Goal: Task Accomplishment & Management: Complete application form

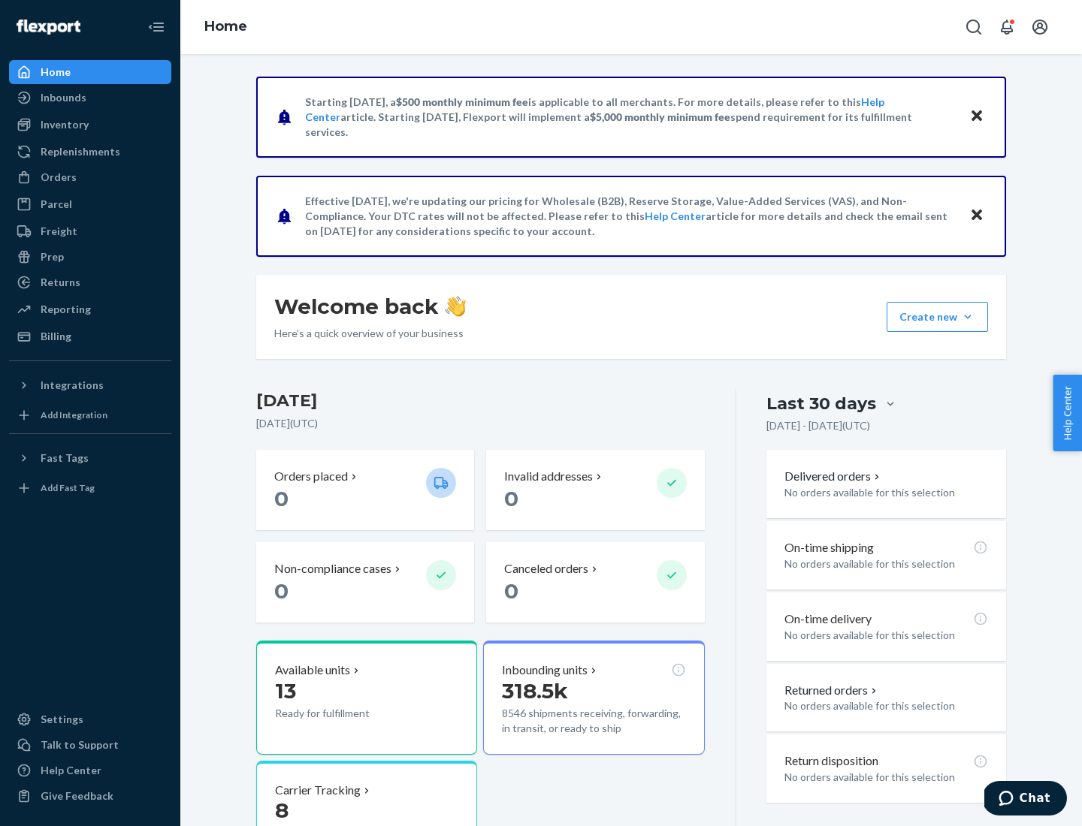
click at [967, 317] on button "Create new Create new inbound Create new order Create new product" at bounding box center [936, 317] width 101 height 30
click at [90, 98] on div "Inbounds" at bounding box center [90, 97] width 159 height 21
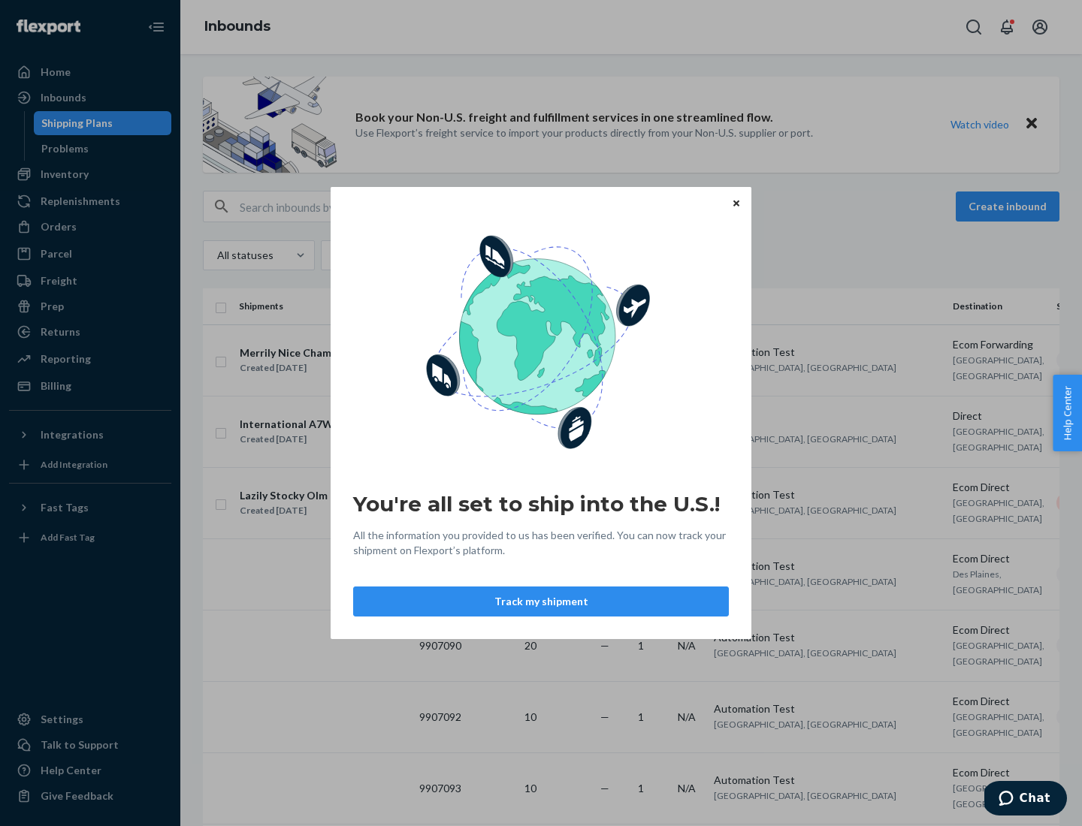
click at [541, 602] on button "Track my shipment" at bounding box center [541, 602] width 376 height 30
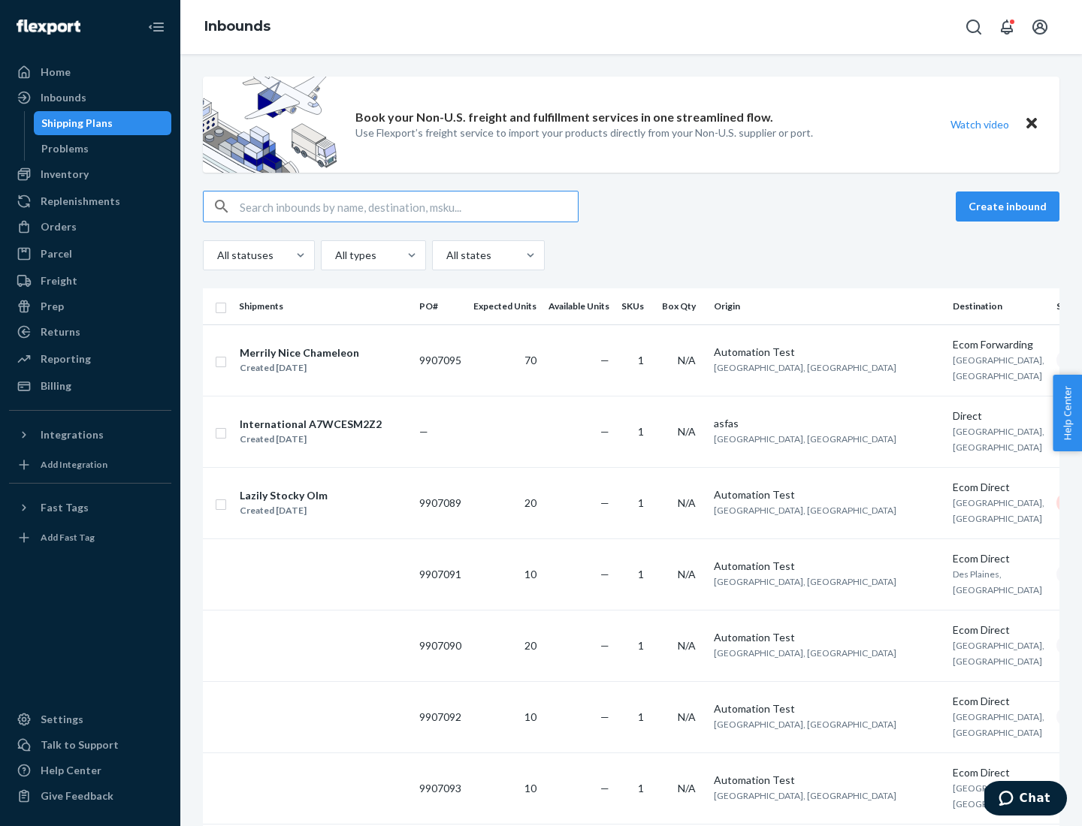
click at [1009, 207] on button "Create inbound" at bounding box center [1007, 207] width 104 height 30
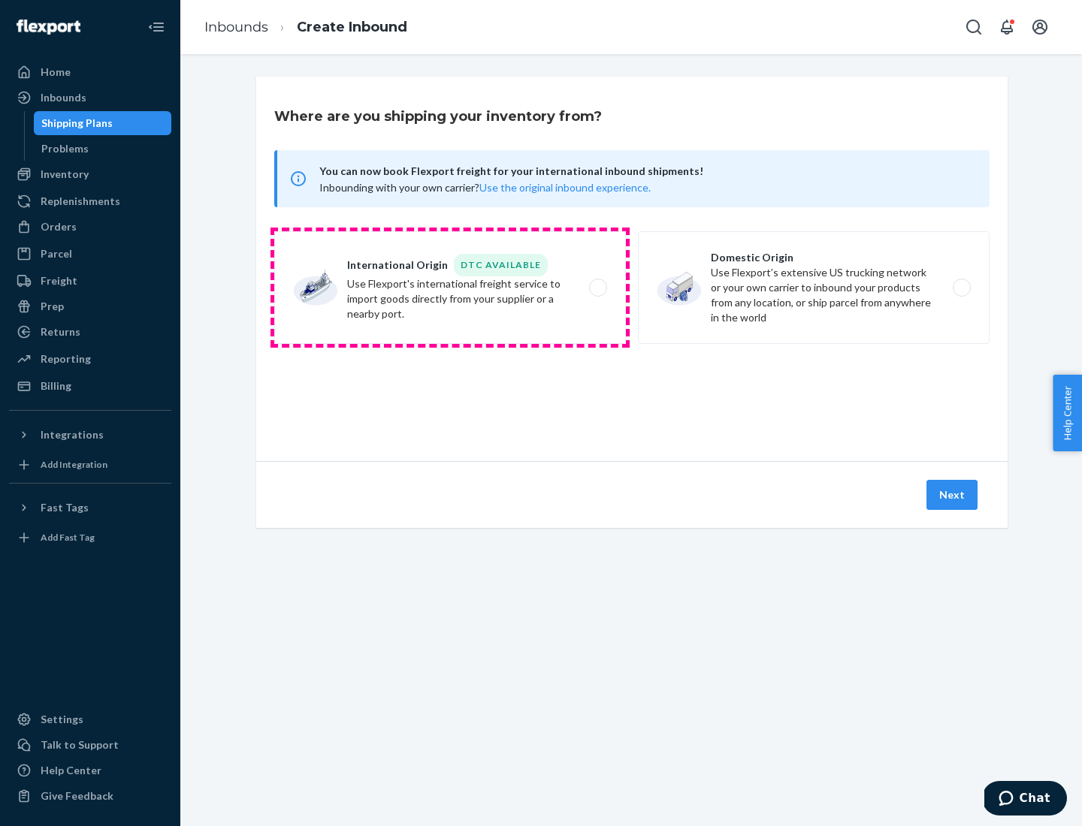
click at [450, 288] on label "International Origin DTC Available Use Flexport's international freight service…" at bounding box center [450, 287] width 352 height 113
click at [597, 288] on input "International Origin DTC Available Use Flexport's international freight service…" at bounding box center [602, 288] width 10 height 10
radio input "true"
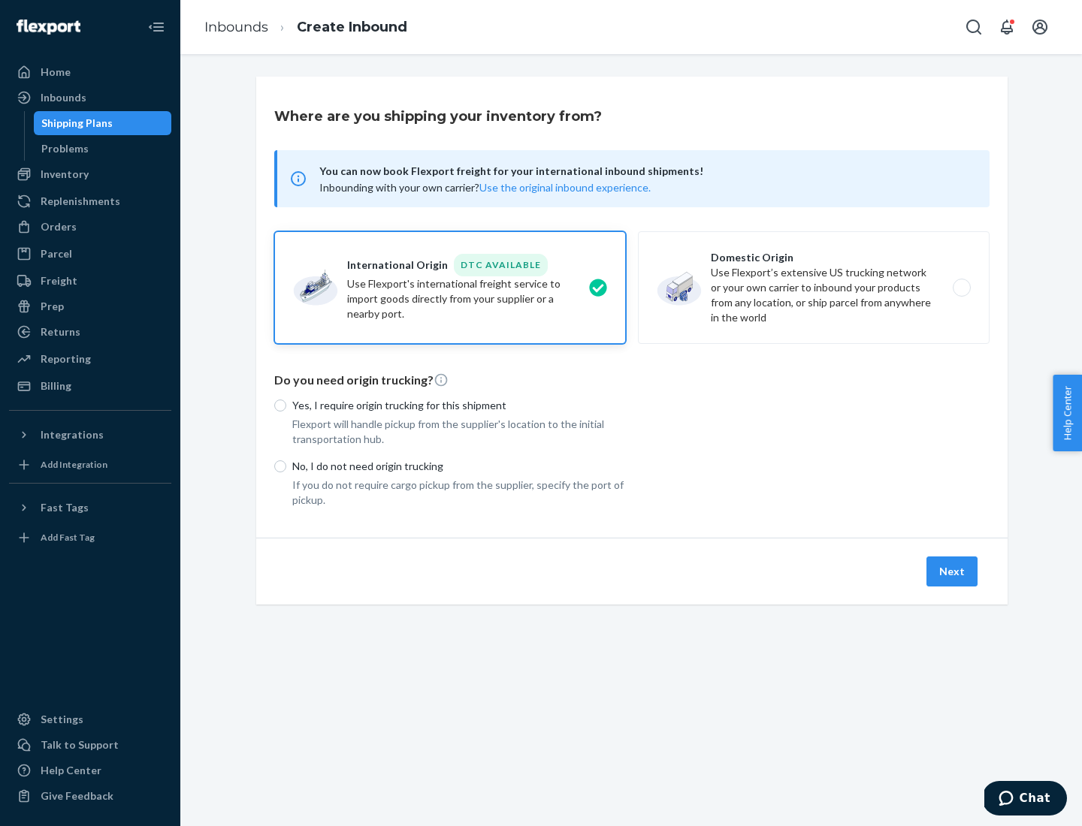
click at [459, 466] on p "No, I do not need origin trucking" at bounding box center [458, 466] width 333 height 15
click at [286, 466] on input "No, I do not need origin trucking" at bounding box center [280, 466] width 12 height 12
radio input "true"
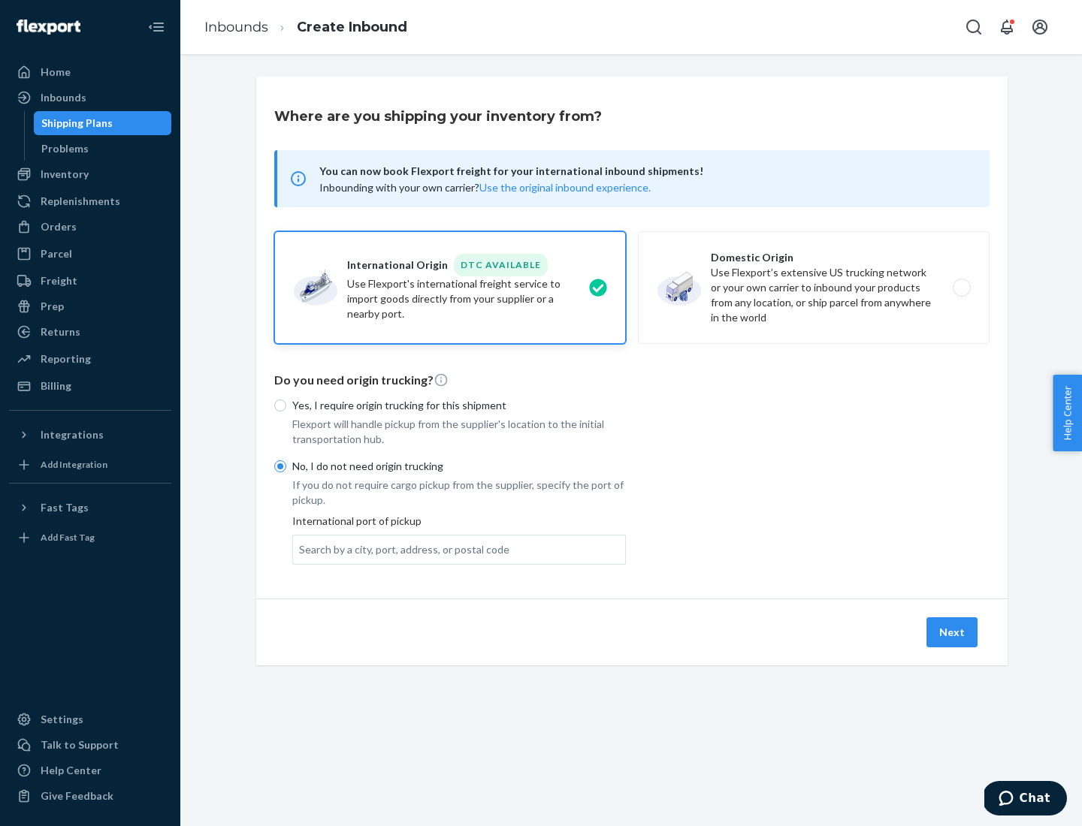
click at [400, 549] on div "Search by a city, port, address, or postal code" at bounding box center [404, 549] width 210 height 15
click at [300, 549] on input "Search by a city, port, address, or postal code" at bounding box center [300, 549] width 2 height 15
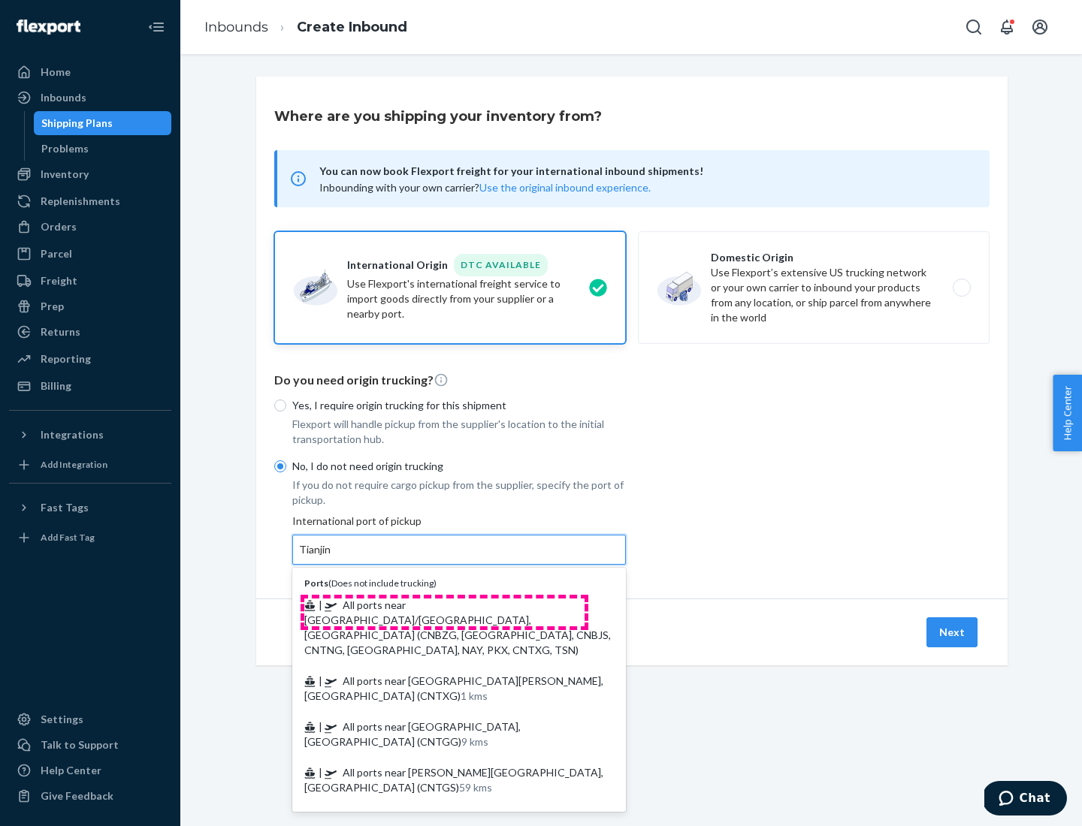
click at [444, 605] on span "| All ports near [GEOGRAPHIC_DATA]/[GEOGRAPHIC_DATA], [GEOGRAPHIC_DATA] (CNBZG,…" at bounding box center [457, 628] width 306 height 58
click at [332, 557] on input "Tianjin" at bounding box center [315, 549] width 33 height 15
type input "All ports near [GEOGRAPHIC_DATA]/[GEOGRAPHIC_DATA], [GEOGRAPHIC_DATA] (CNBZG, […"
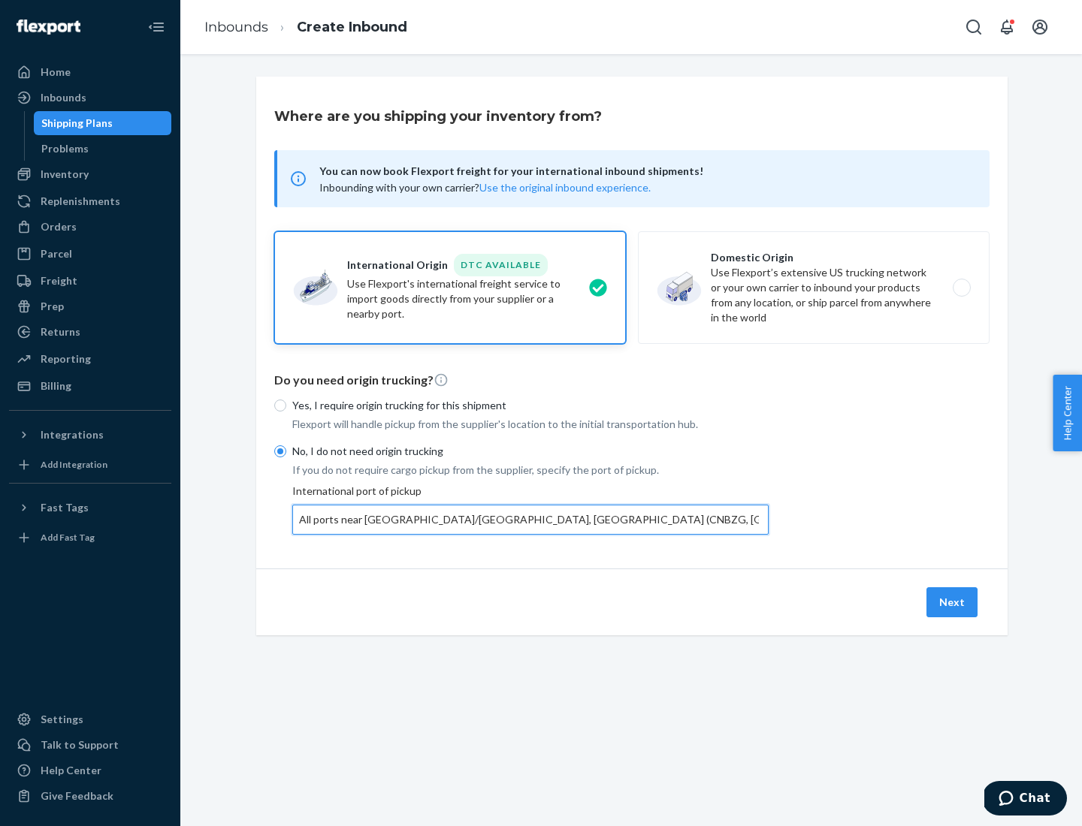
click at [952, 602] on button "Next" at bounding box center [951, 602] width 51 height 30
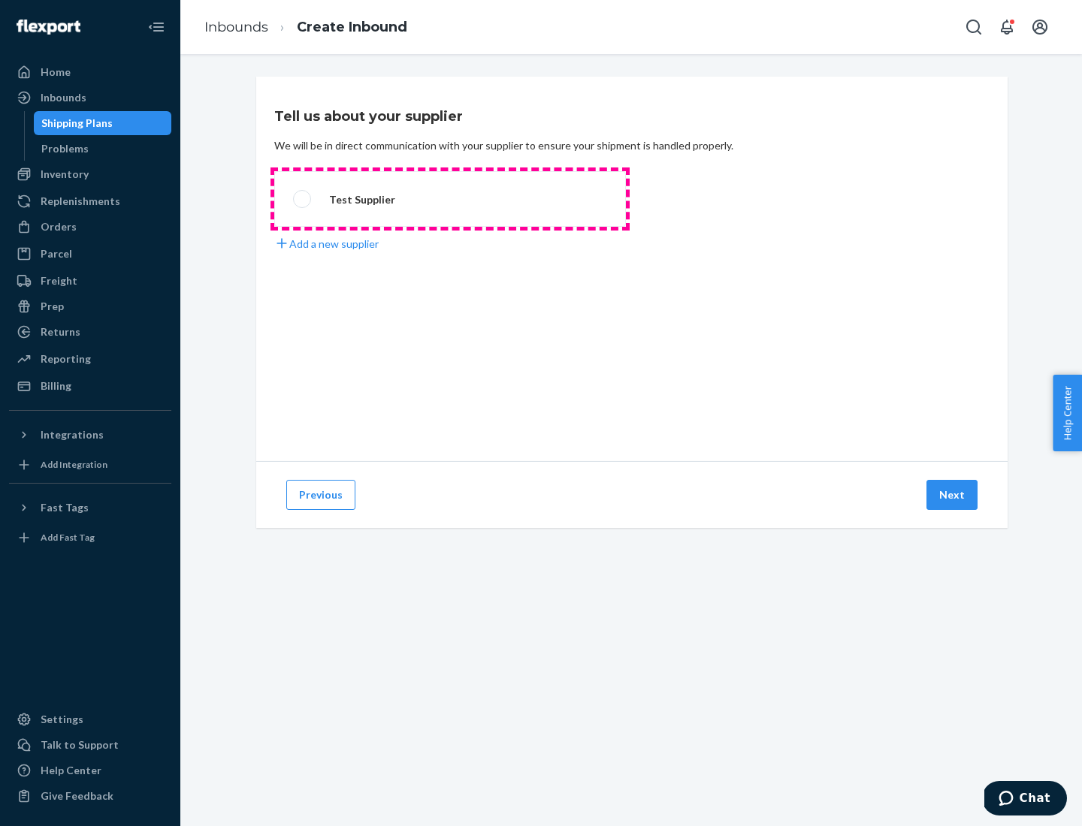
click at [450, 199] on label "Test Supplier" at bounding box center [450, 199] width 352 height 56
click at [303, 199] on input "Test Supplier" at bounding box center [298, 200] width 10 height 10
radio input "true"
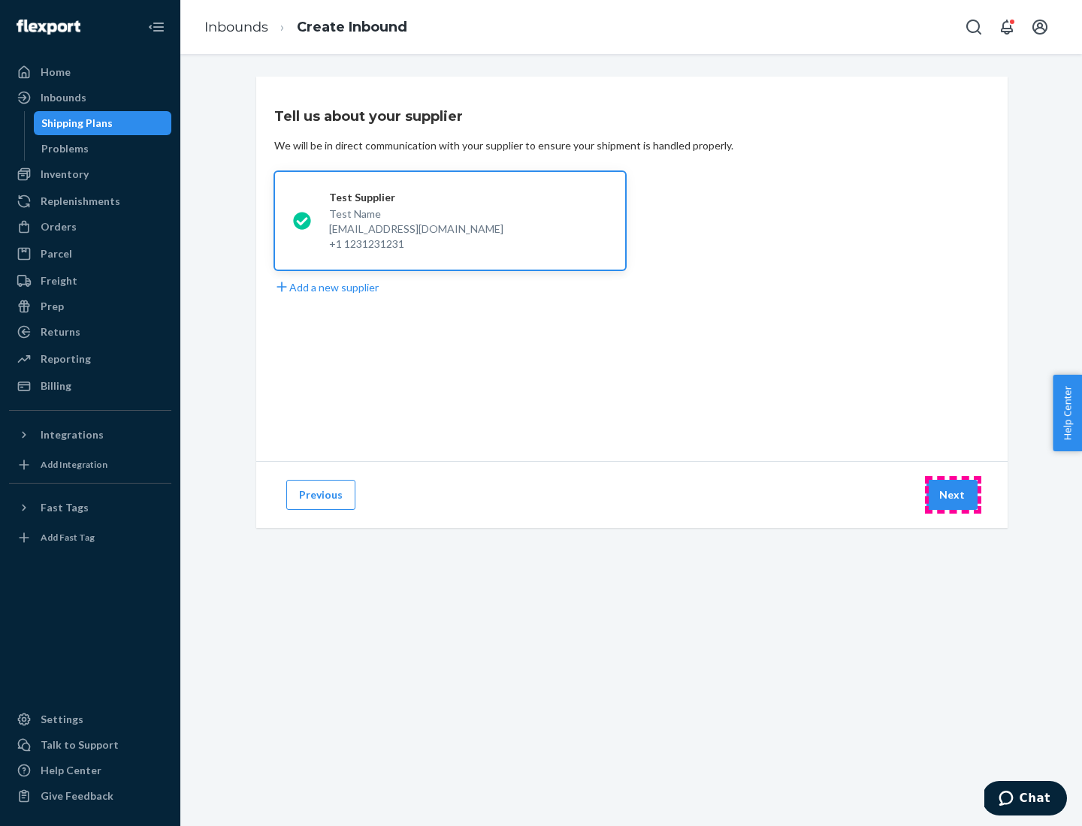
click at [952, 495] on button "Next" at bounding box center [951, 495] width 51 height 30
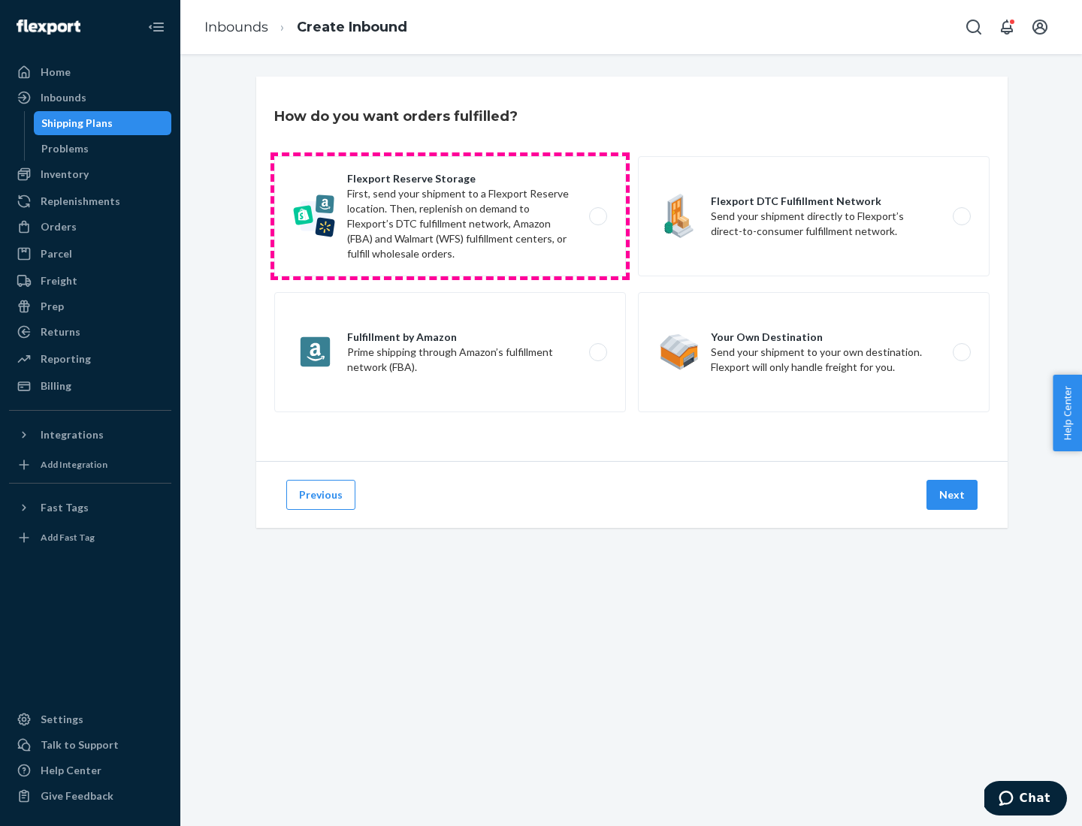
click at [450, 216] on label "Flexport Reserve Storage First, send your shipment to a Flexport Reserve locati…" at bounding box center [450, 216] width 352 height 120
click at [597, 216] on input "Flexport Reserve Storage First, send your shipment to a Flexport Reserve locati…" at bounding box center [602, 217] width 10 height 10
radio input "true"
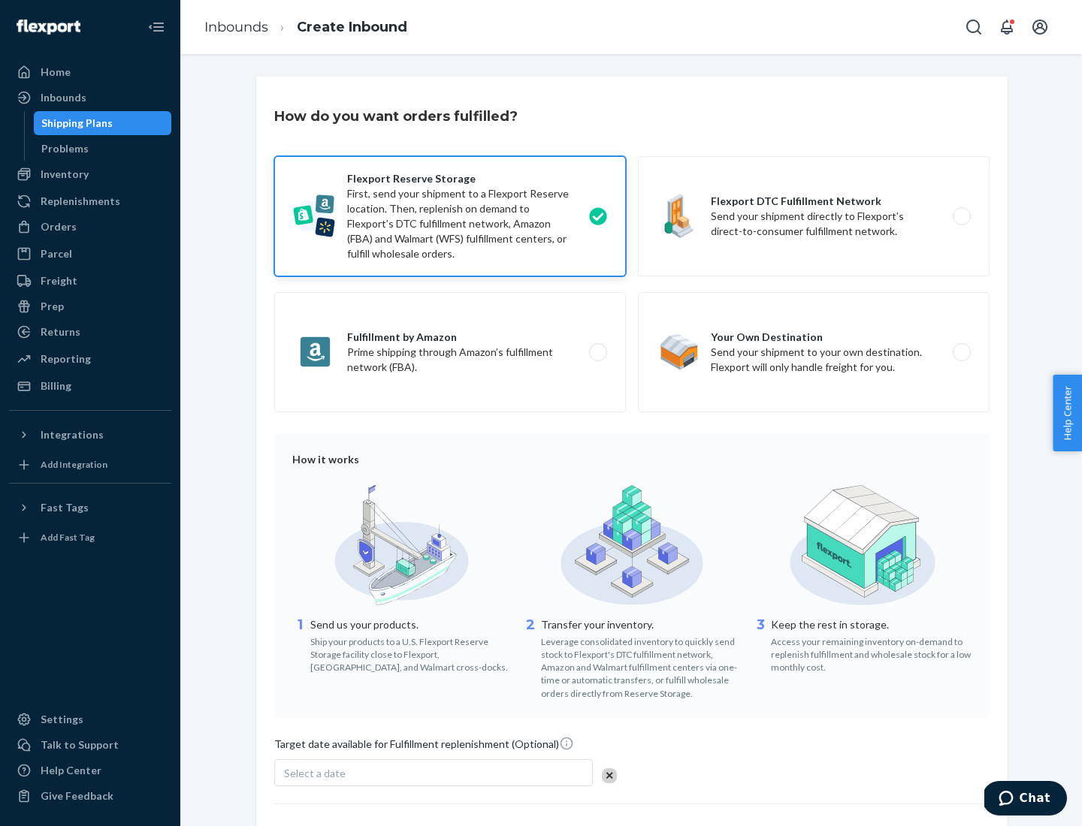
scroll to position [123, 0]
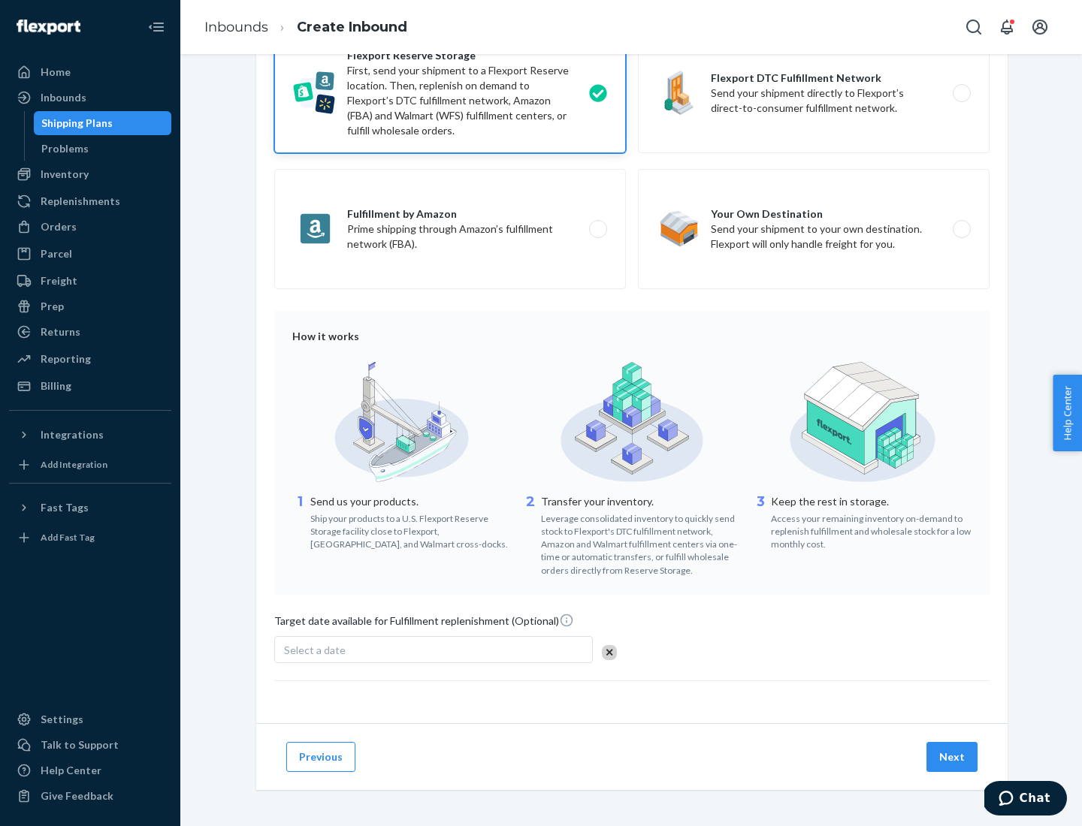
click at [952, 756] on button "Next" at bounding box center [951, 757] width 51 height 30
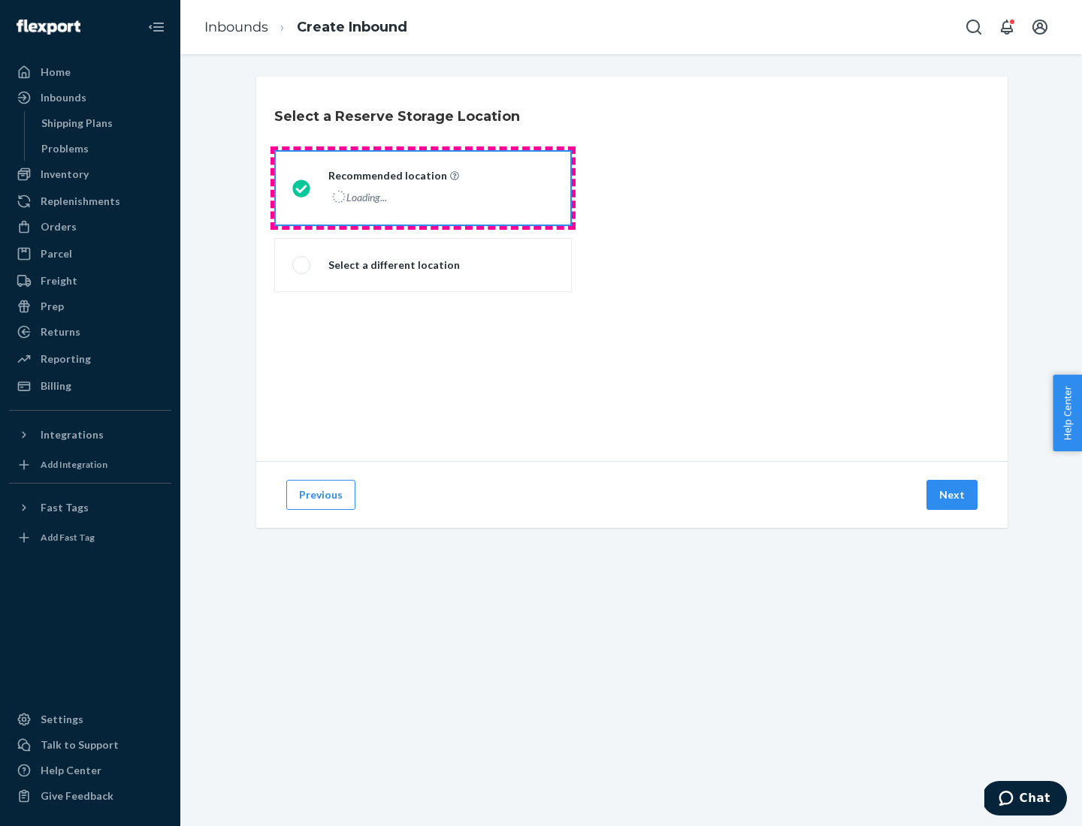
click at [423, 188] on div "Loading..." at bounding box center [392, 197] width 128 height 22
click at [302, 188] on input "Recommended location Loading..." at bounding box center [297, 188] width 10 height 10
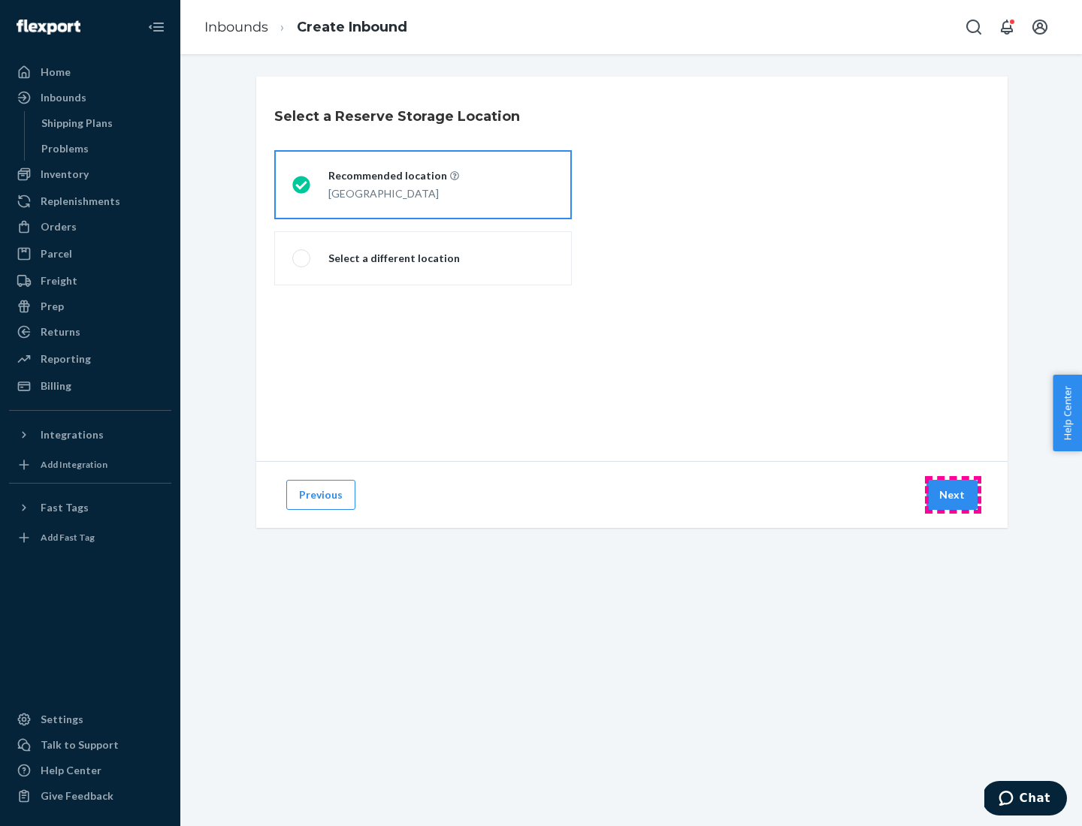
click at [952, 495] on button "Next" at bounding box center [951, 495] width 51 height 30
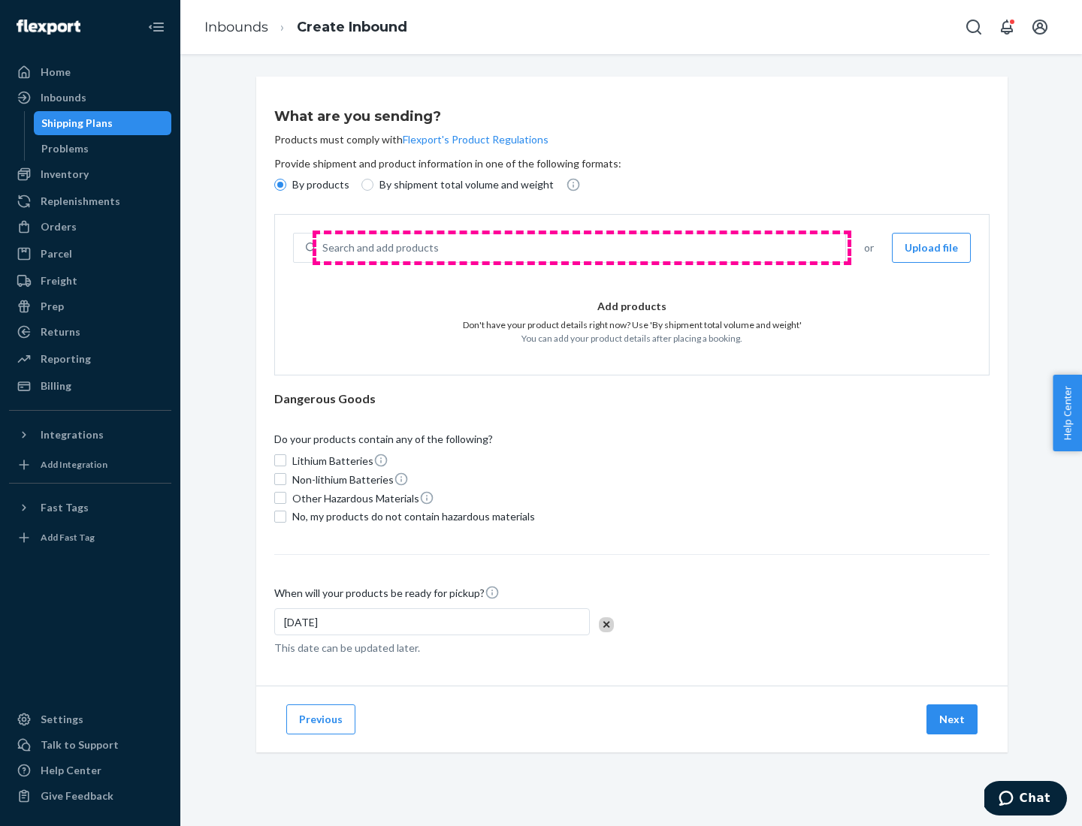
click at [581, 248] on div "Search and add products" at bounding box center [580, 247] width 529 height 27
click at [324, 248] on input "Search and add products" at bounding box center [323, 247] width 2 height 15
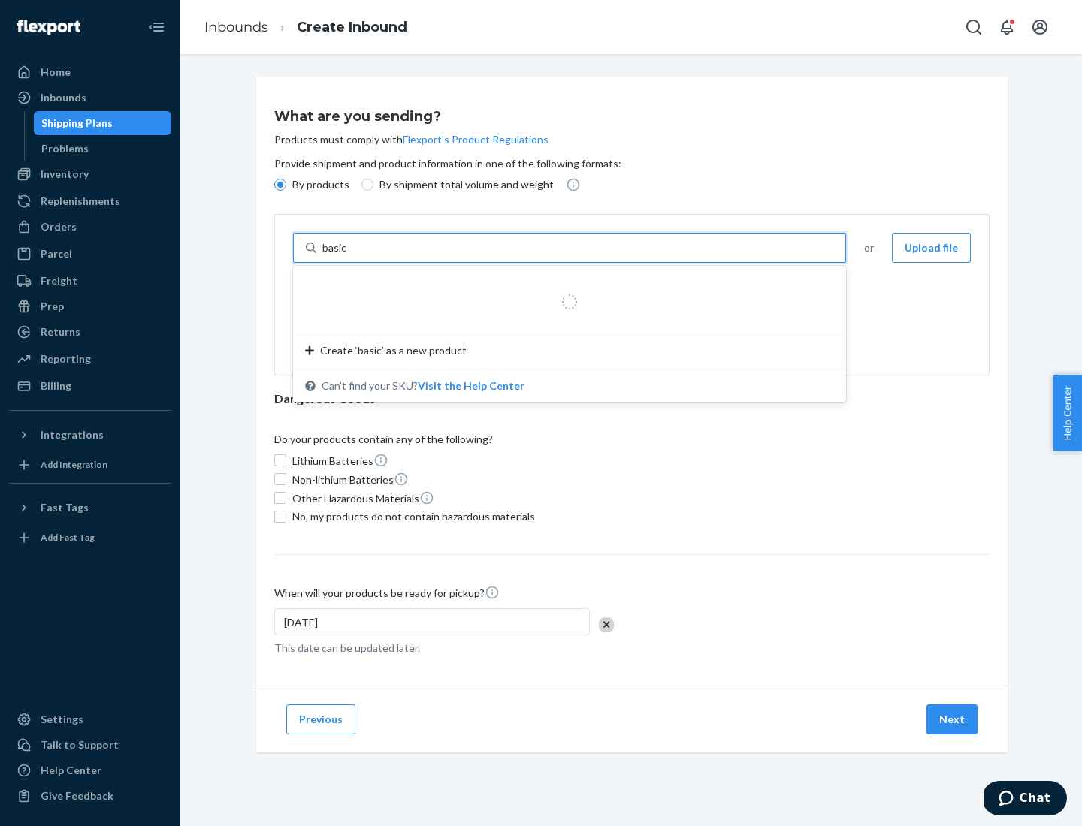
type input "basic"
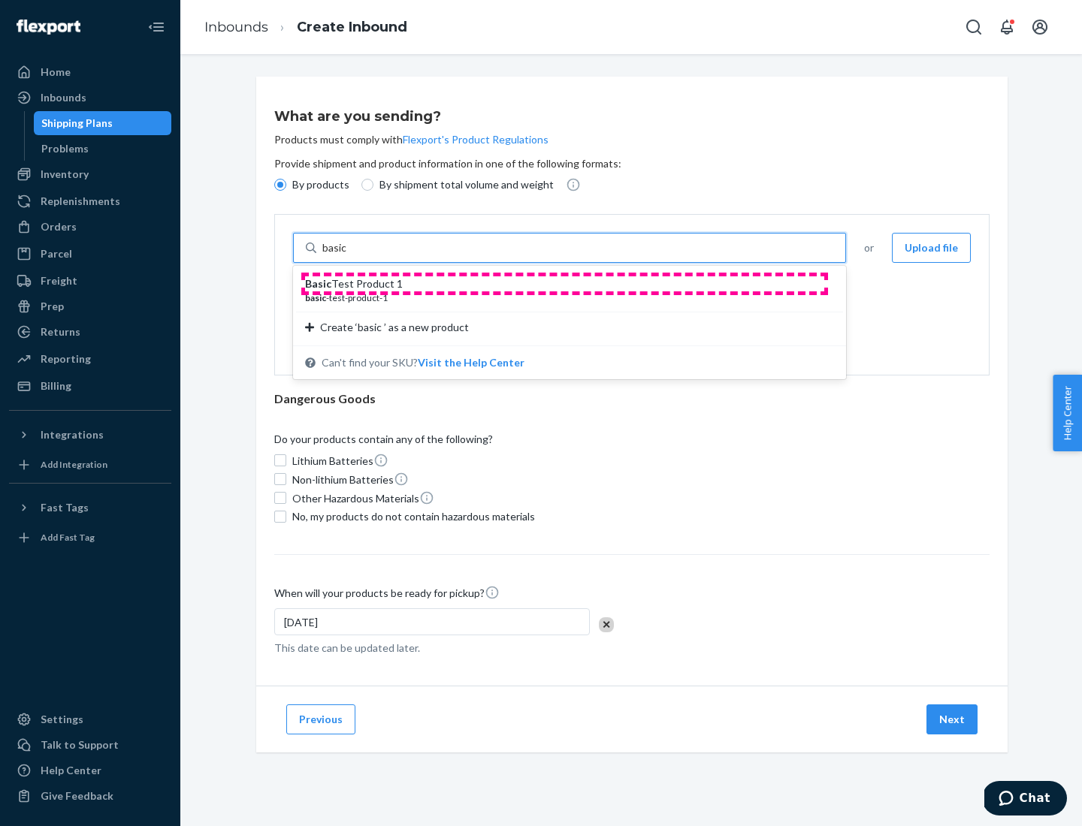
click at [564, 284] on div "Basic Test Product 1" at bounding box center [563, 283] width 517 height 15
click at [349, 255] on input "basic" at bounding box center [335, 247] width 27 height 15
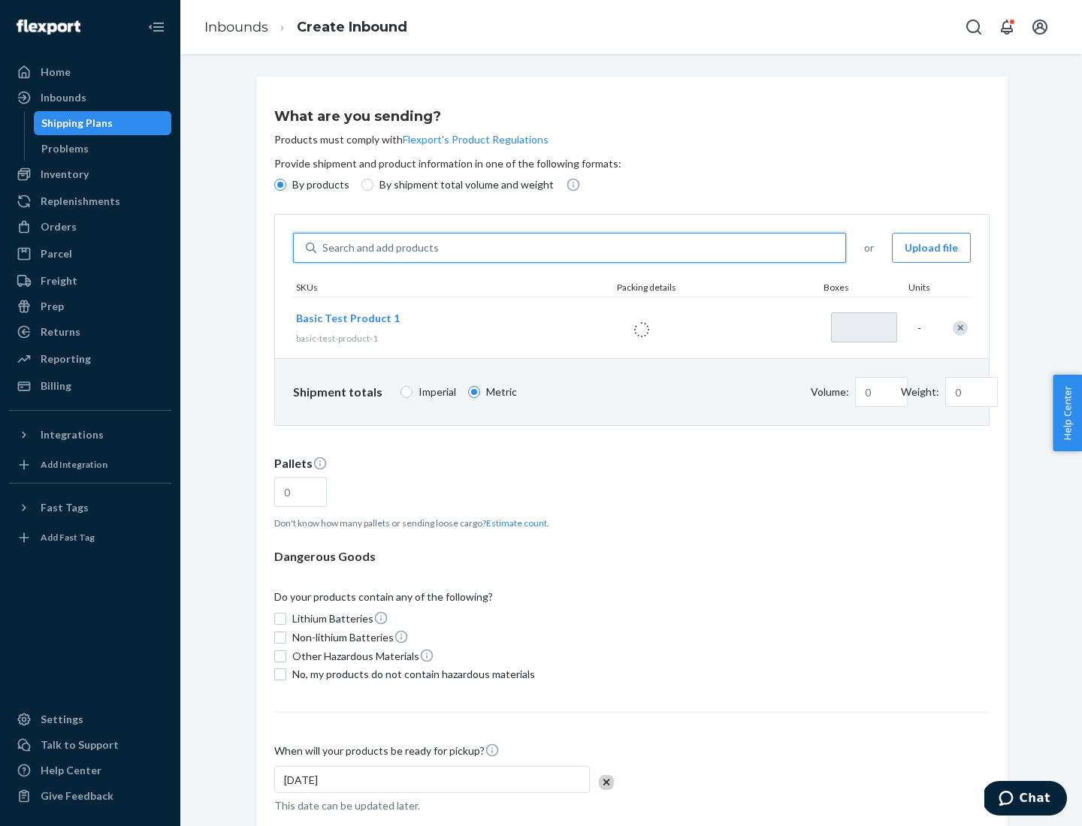
type input "1"
type input "1.09"
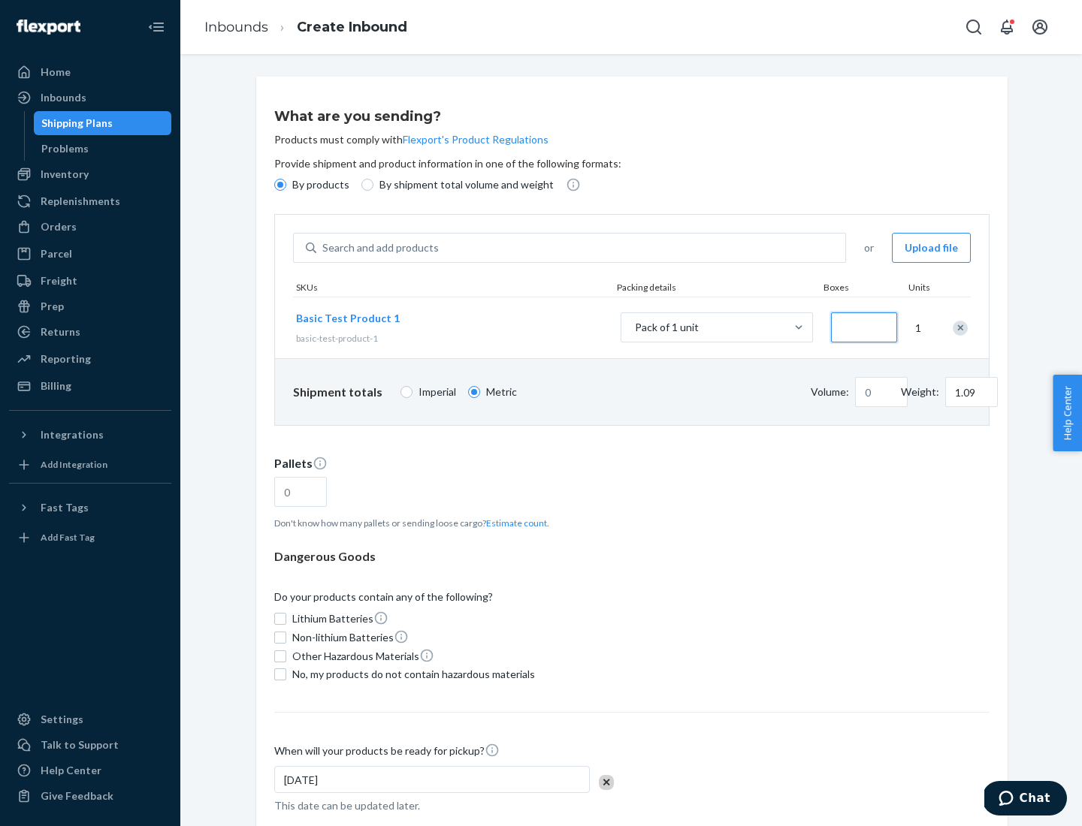
type input "3.27"
type input "3"
type input "0.01"
type input "32.66"
type input "30"
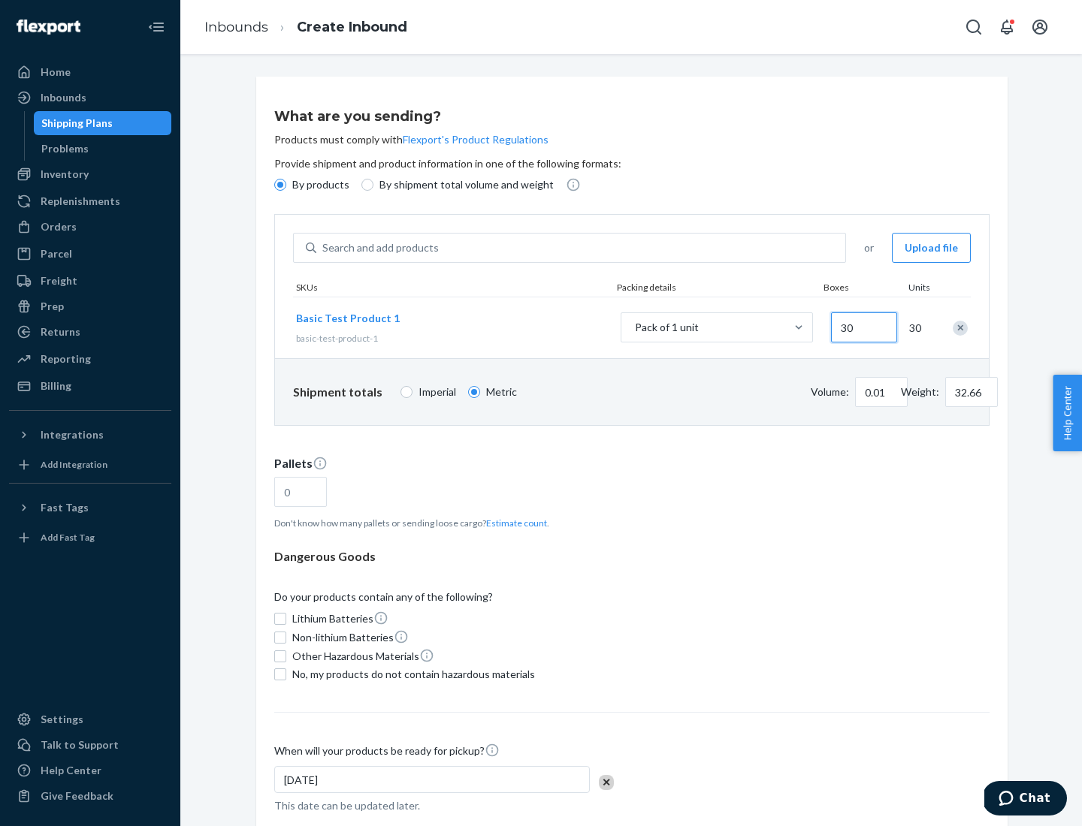
type input "0.07"
type input "326.59"
type input "300"
type input "0.68"
type input "3265.86"
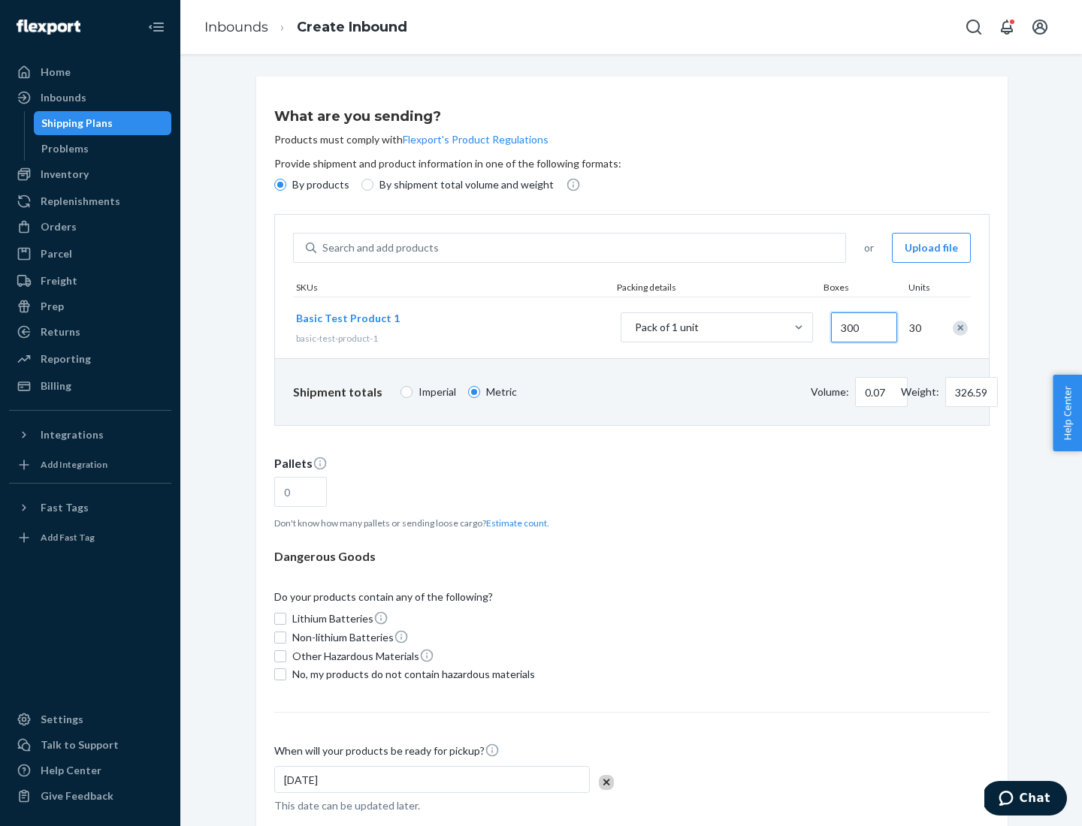
type input "3000"
type input "1.09"
type input "1"
type input "10.89"
type input "10"
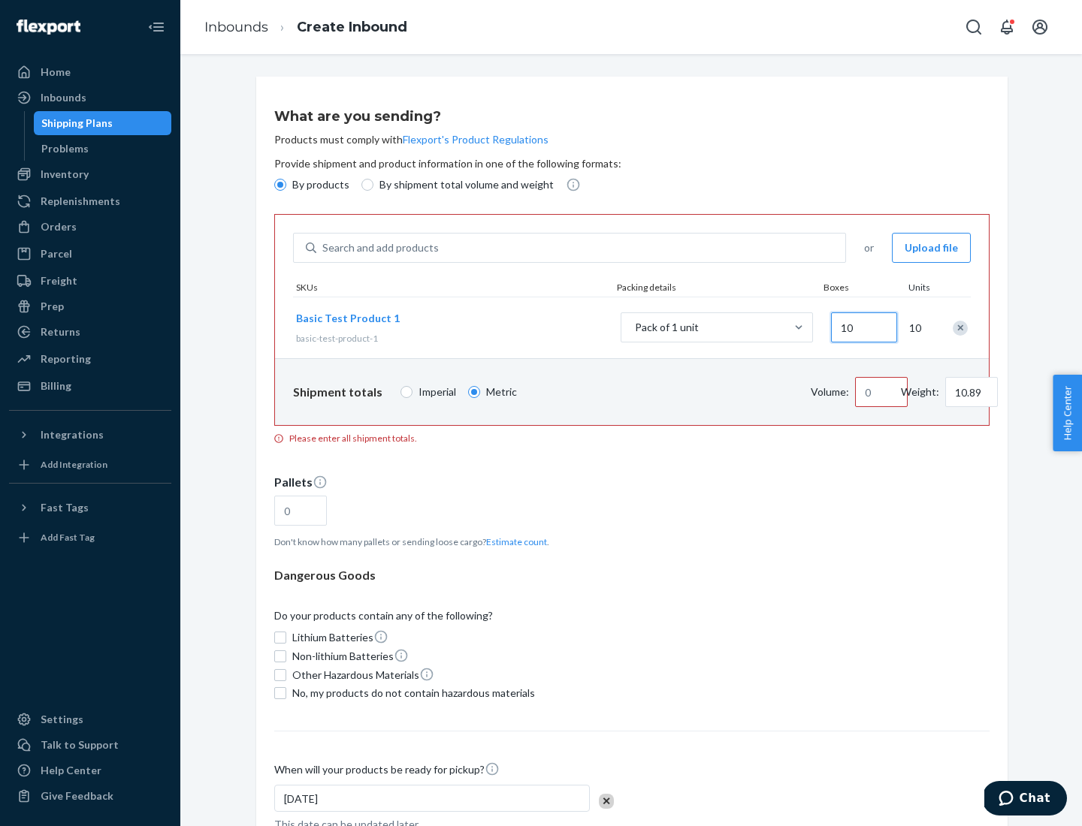
type input "0.02"
type input "108.86"
type input "100"
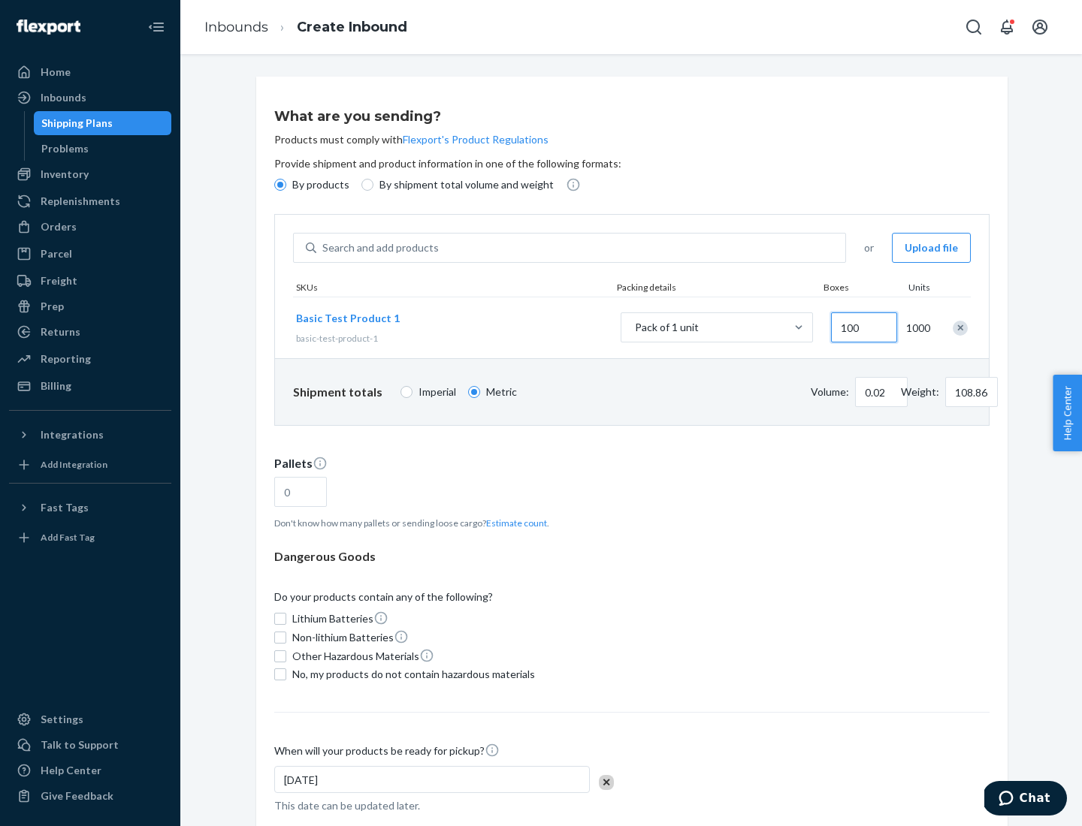
type input "0.23"
type input "1088.62"
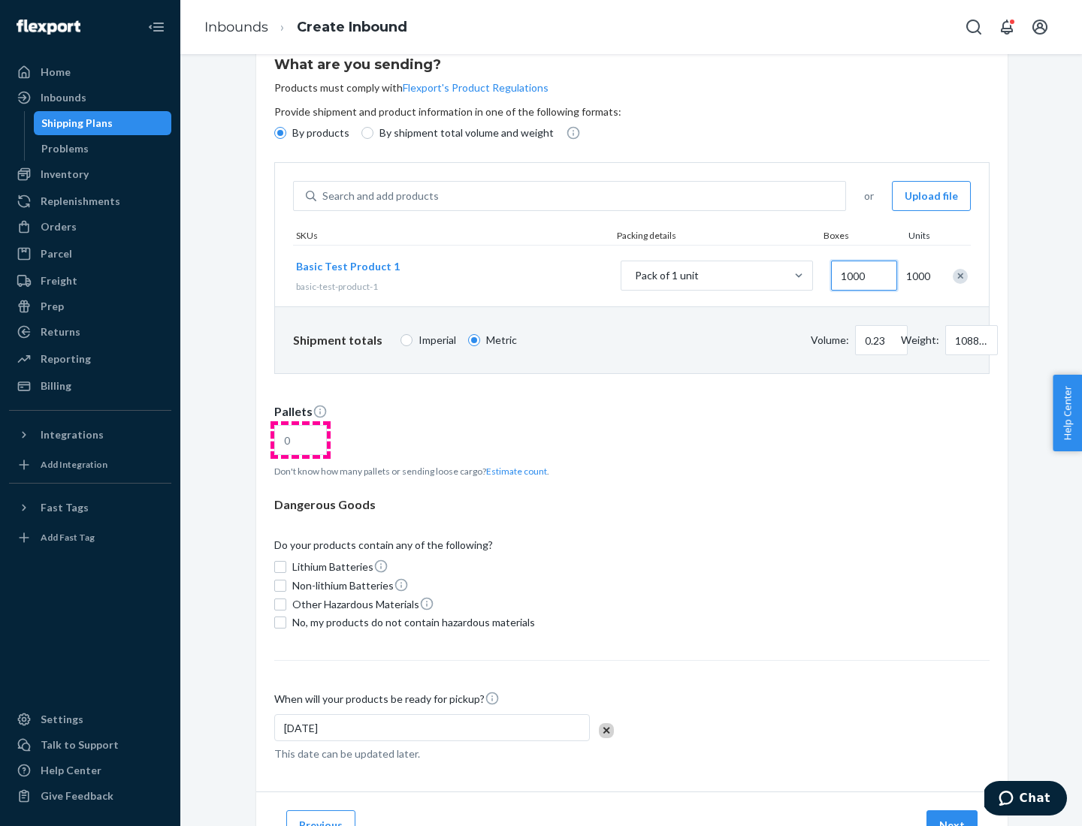
type input "1000"
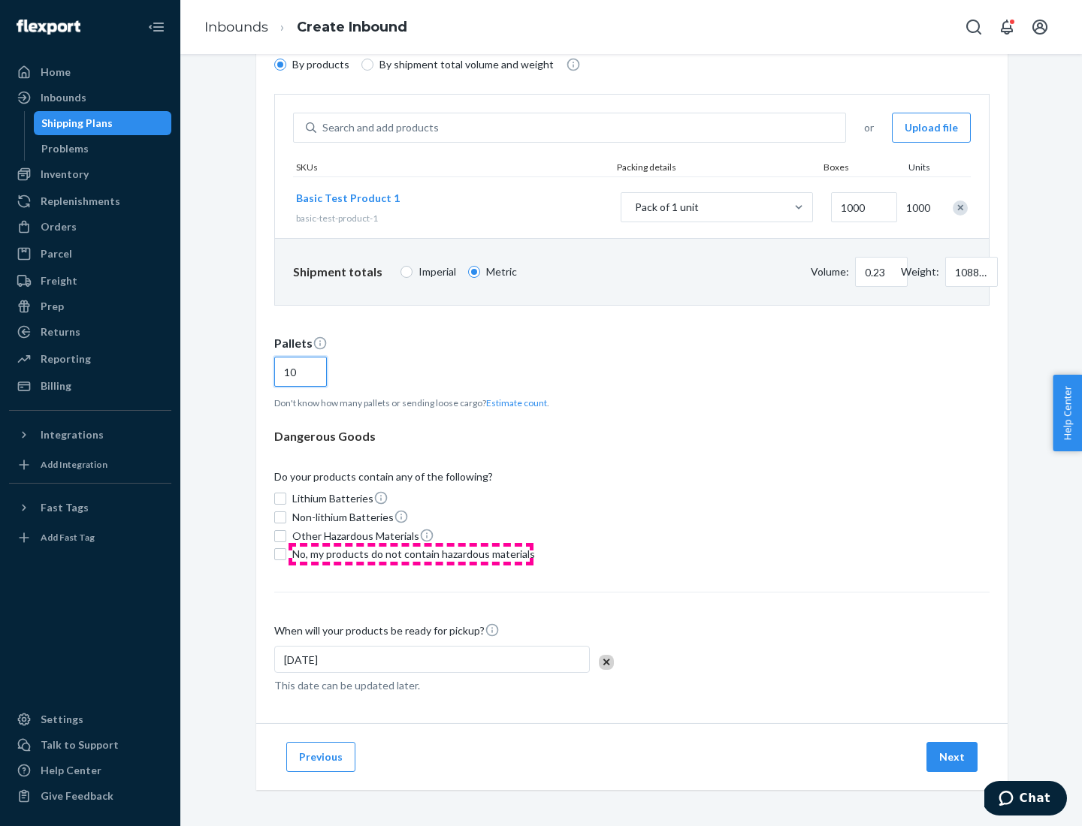
type input "10"
click at [411, 554] on span "No, my products do not contain hazardous materials" at bounding box center [413, 554] width 243 height 15
click at [286, 554] on input "No, my products do not contain hazardous materials" at bounding box center [280, 554] width 12 height 12
checkbox input "true"
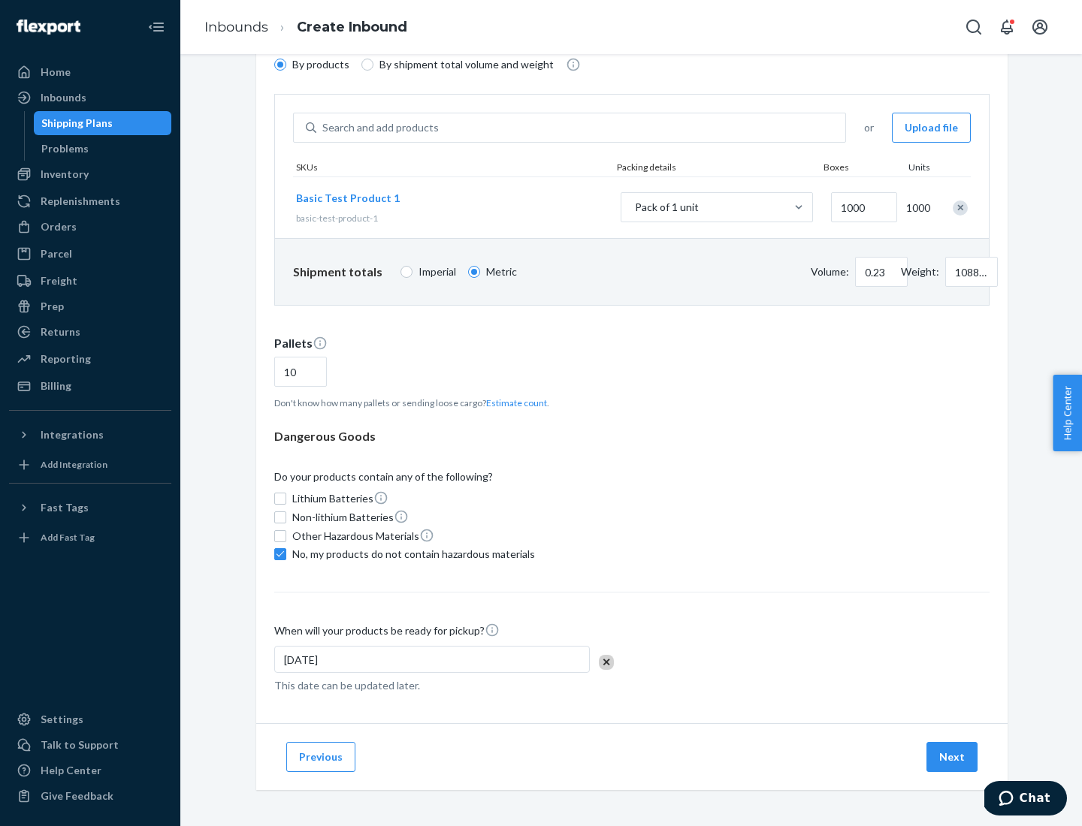
click at [952, 757] on button "Next" at bounding box center [951, 757] width 51 height 30
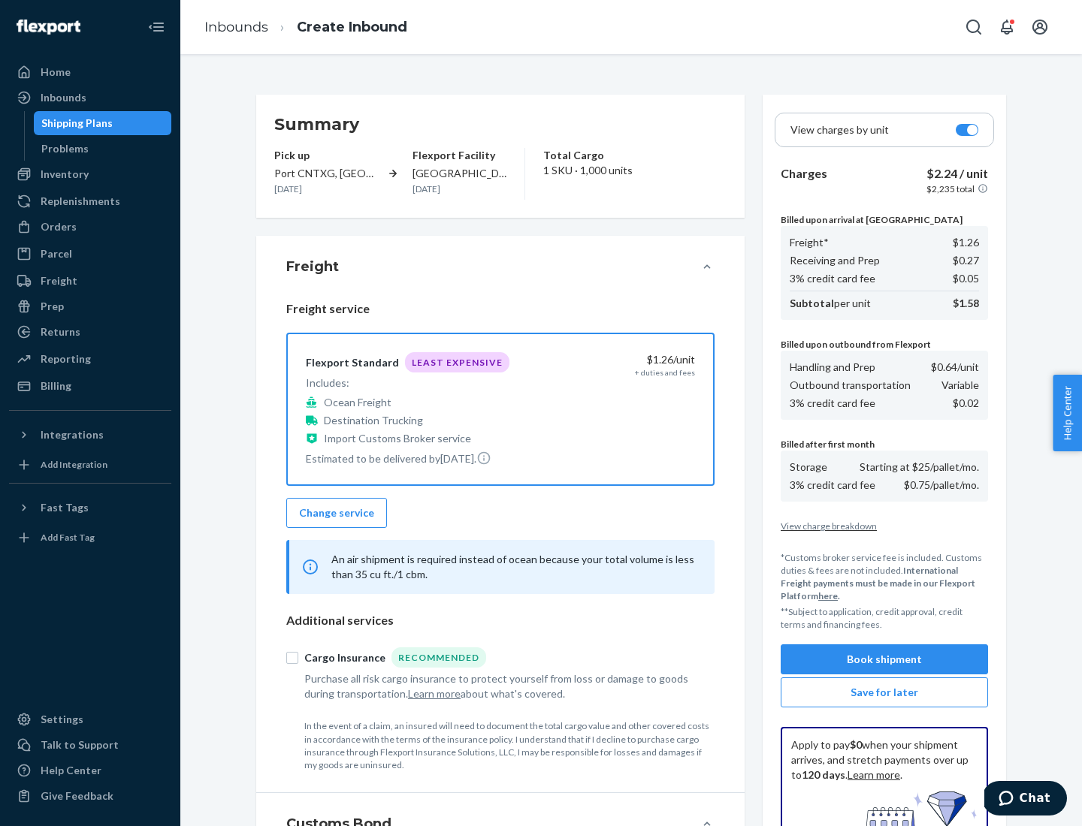
scroll to position [219, 0]
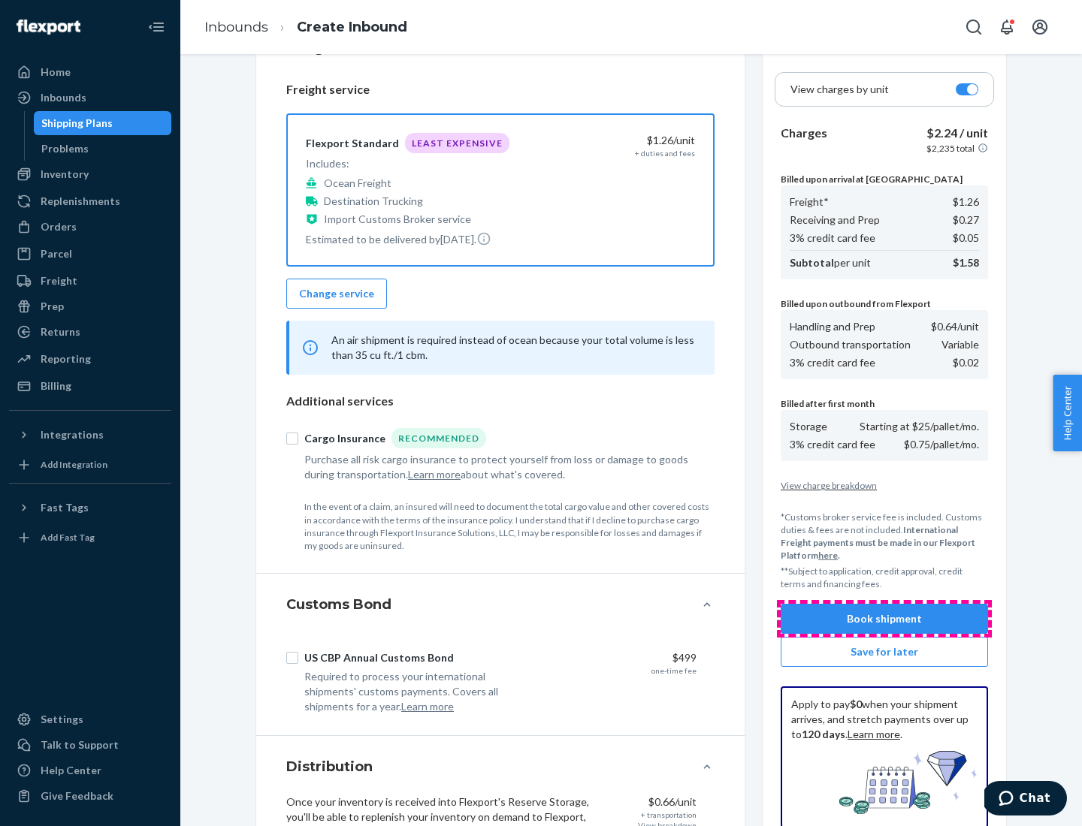
click at [884, 619] on button "Book shipment" at bounding box center [883, 619] width 207 height 30
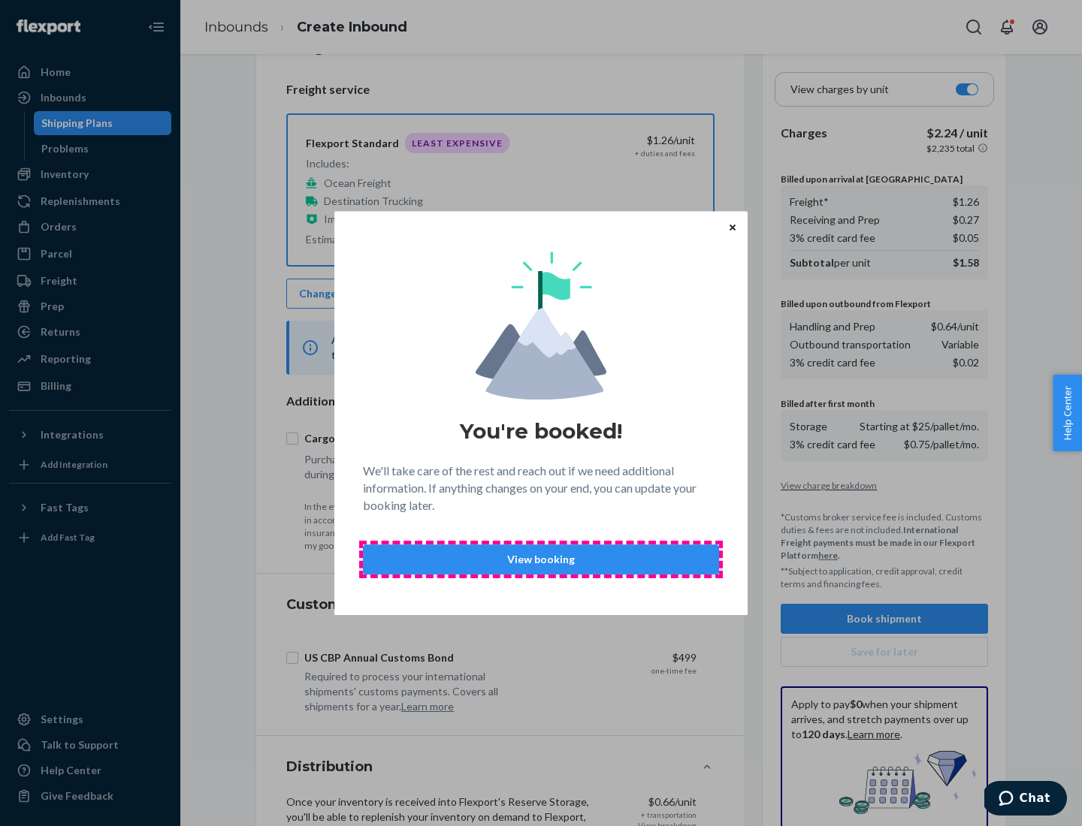
click at [541, 559] on p "View booking" at bounding box center [541, 559] width 330 height 15
